Goal: Information Seeking & Learning: Learn about a topic

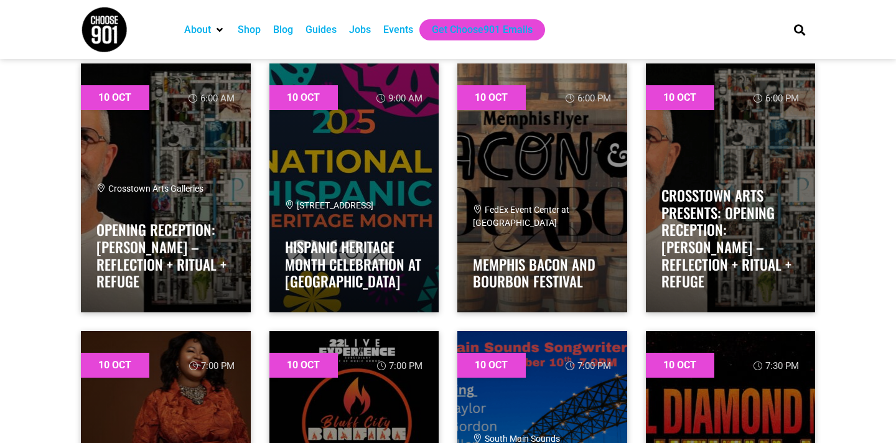
scroll to position [431, 0]
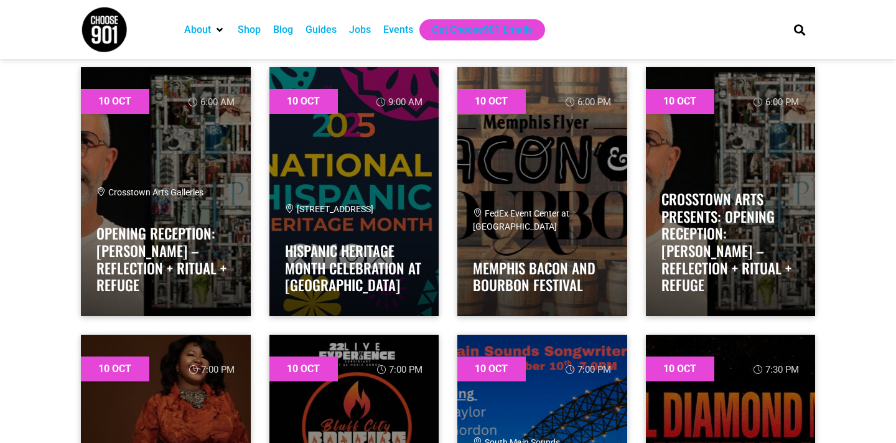
click at [368, 29] on div "Jobs" at bounding box center [360, 29] width 22 height 15
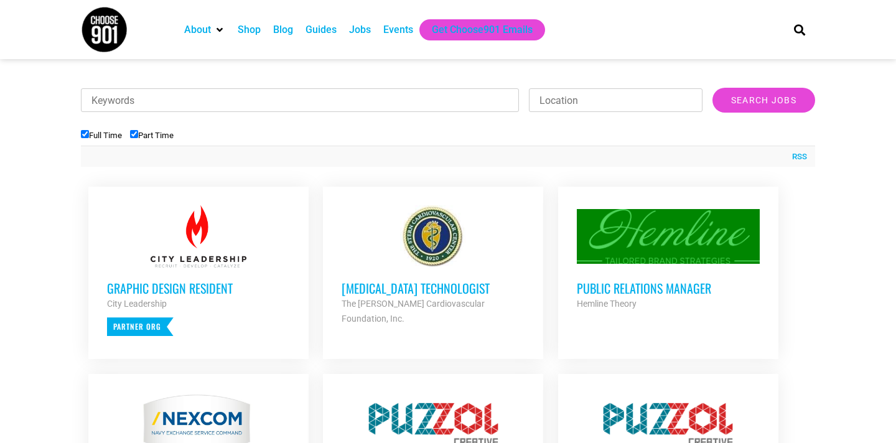
scroll to position [385, 0]
click at [673, 290] on h3 "Public Relations Manager" at bounding box center [668, 288] width 183 height 16
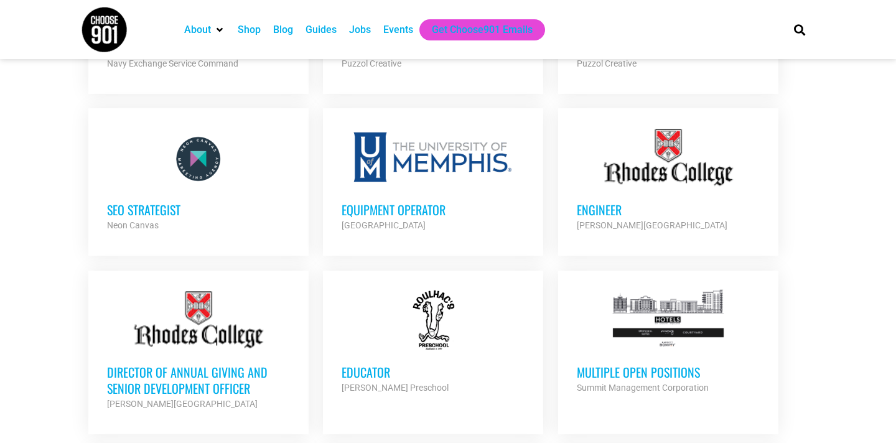
scroll to position [817, 0]
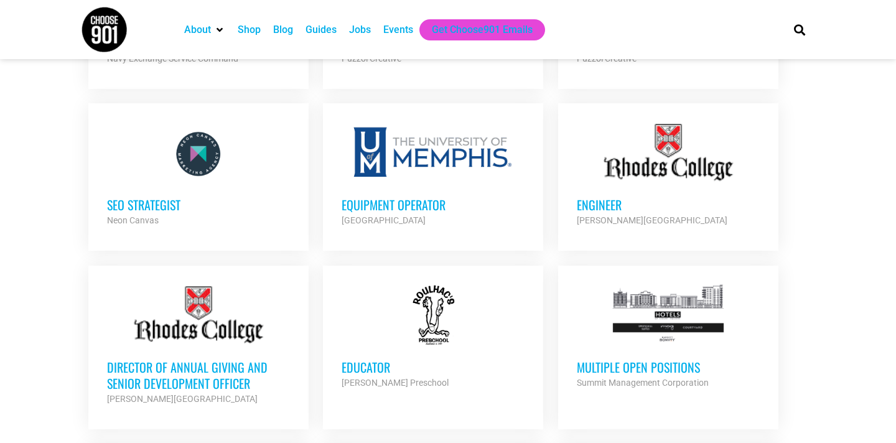
click at [667, 369] on h3 "Multiple Open Positions" at bounding box center [668, 367] width 183 height 16
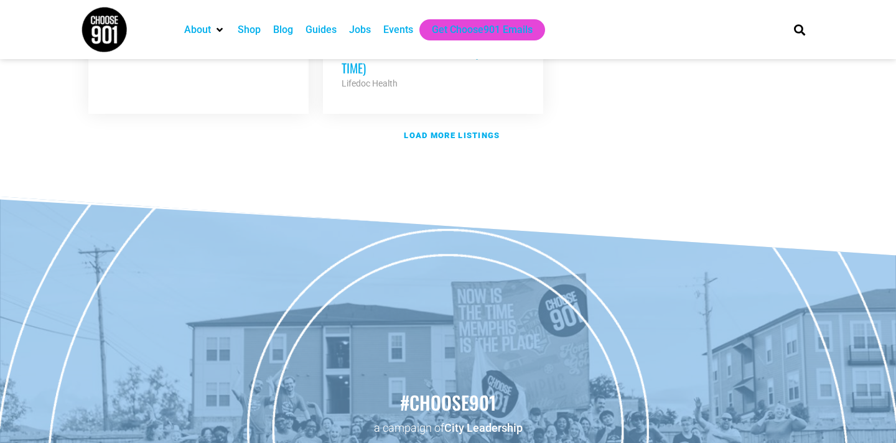
scroll to position [1686, 0]
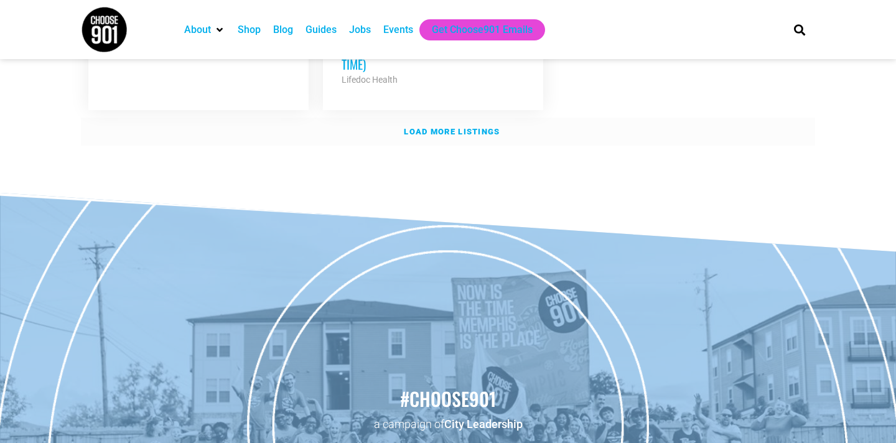
click at [442, 127] on strong "Load more listings" at bounding box center [452, 131] width 96 height 9
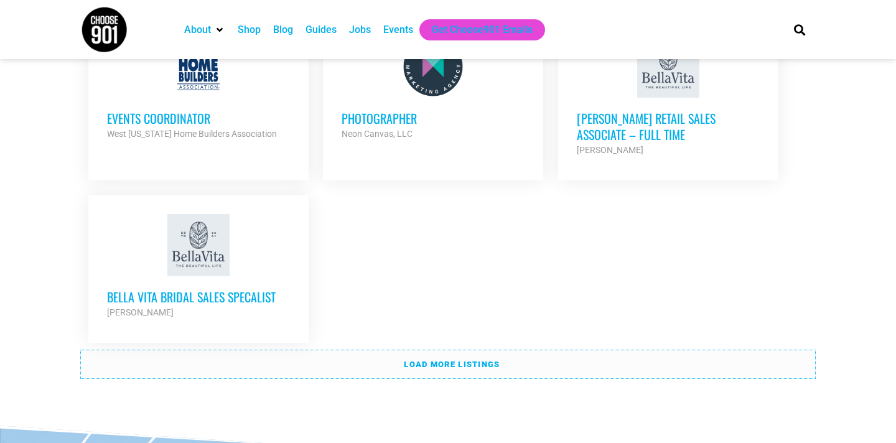
scroll to position [2686, 0]
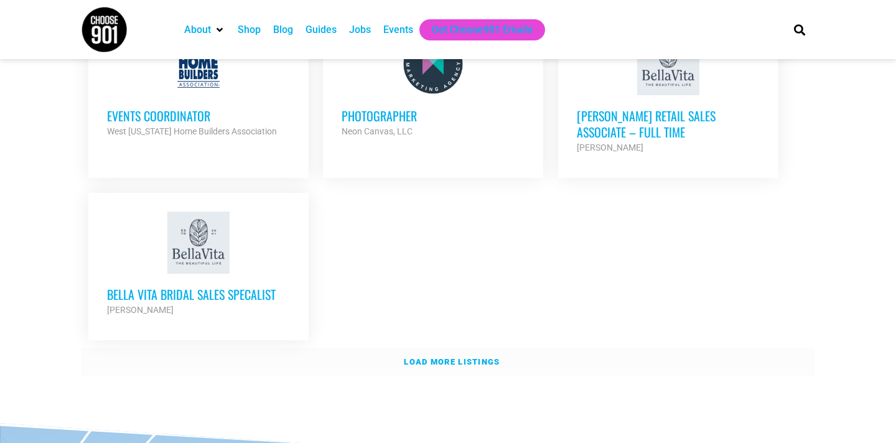
click at [464, 357] on strong "Load more listings" at bounding box center [452, 361] width 96 height 9
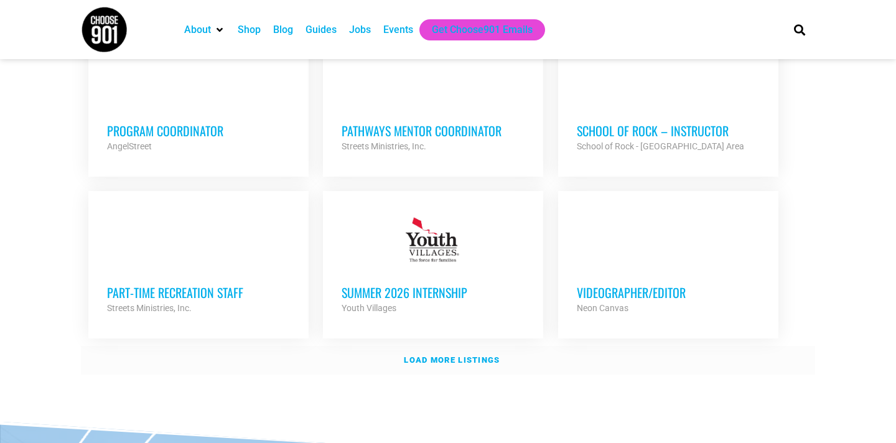
scroll to position [3724, 0]
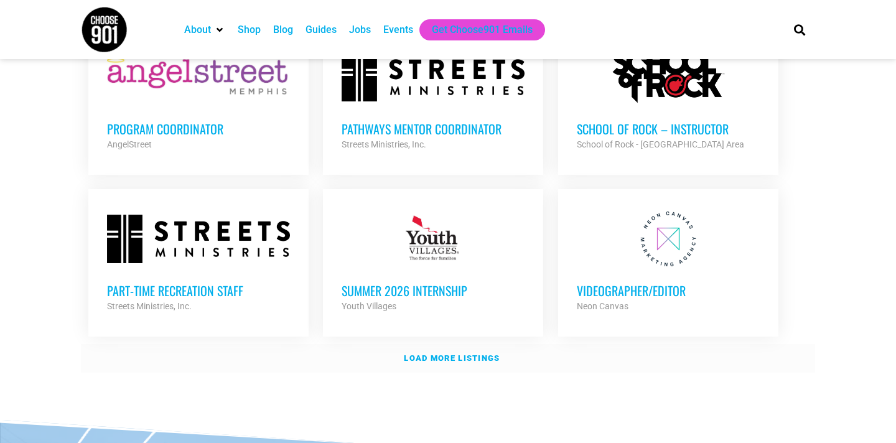
click at [463, 354] on strong "Load more listings" at bounding box center [452, 358] width 96 height 9
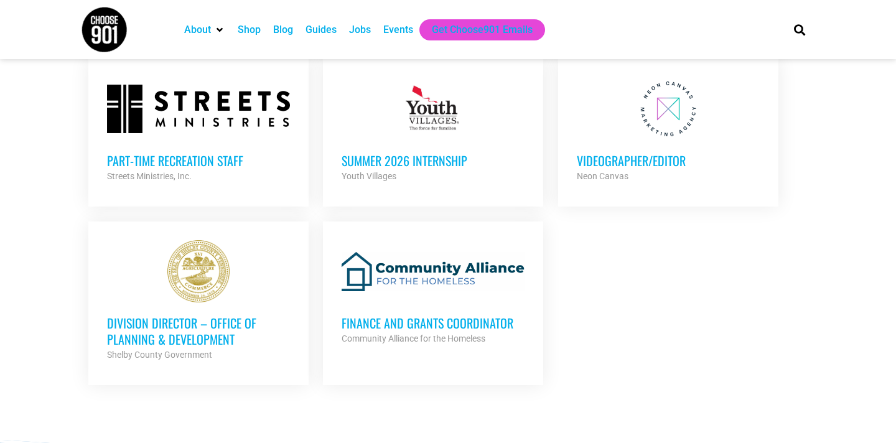
scroll to position [3796, 0]
